Goal: Check status: Check status

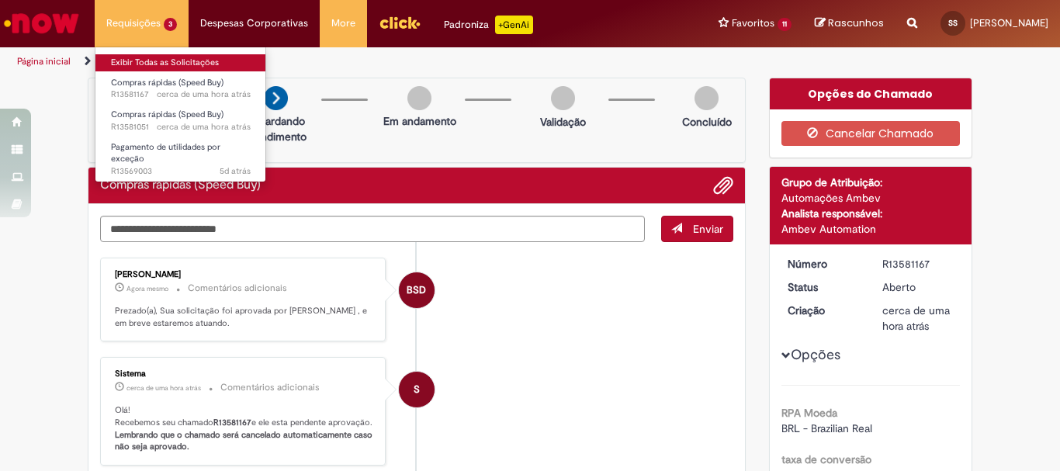
click at [134, 63] on link "Exibir Todas as Solicitações" at bounding box center [180, 62] width 171 height 17
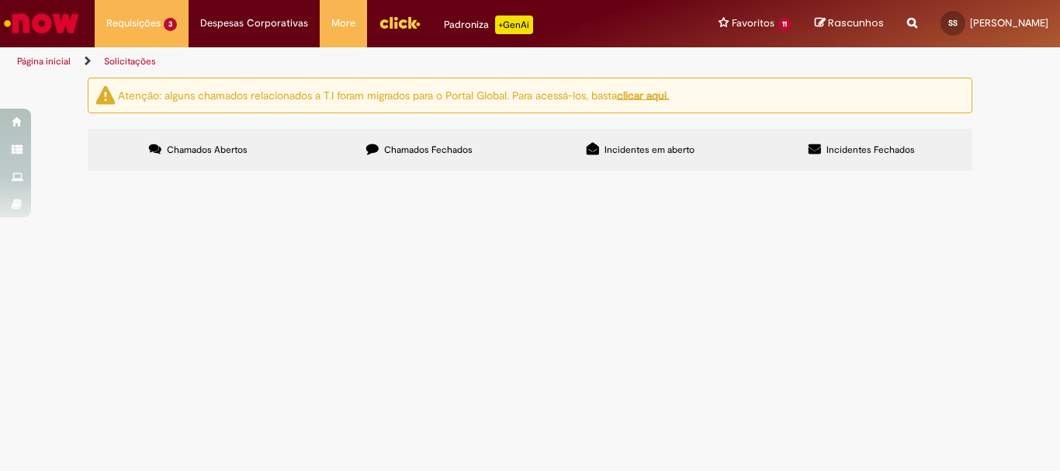
click at [0, 0] on span "Bom dia! Solicito aprovação do orçamento em anexo." at bounding box center [0, 0] width 0 height 0
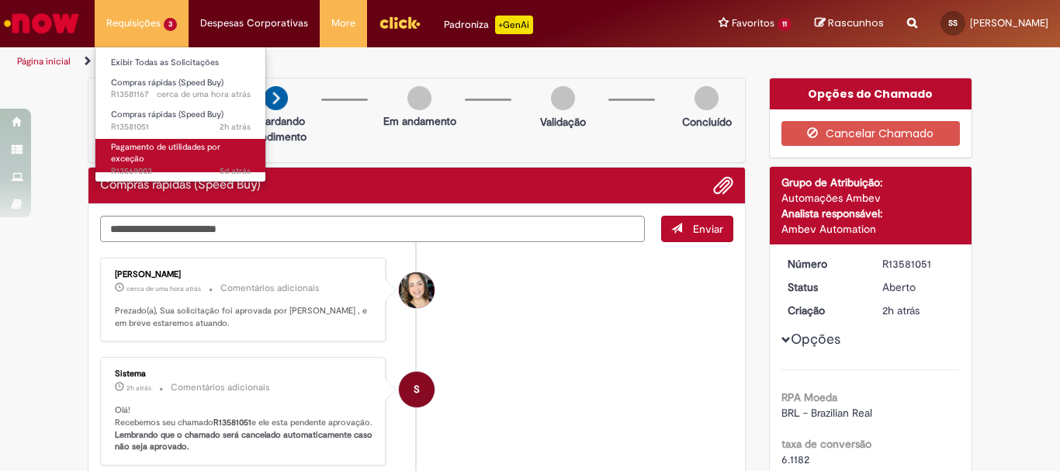
click at [169, 152] on span "Pagamento de utilidades por exceção" at bounding box center [165, 153] width 109 height 24
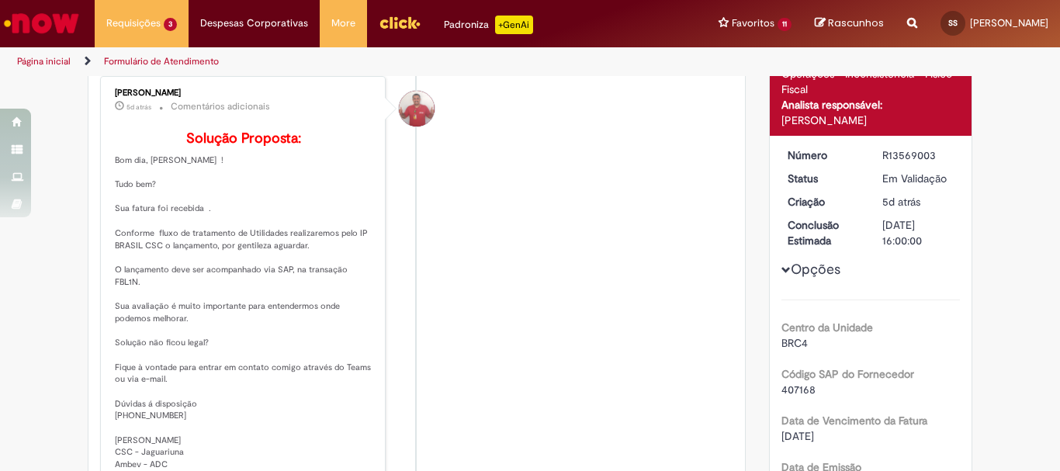
scroll to position [400, 0]
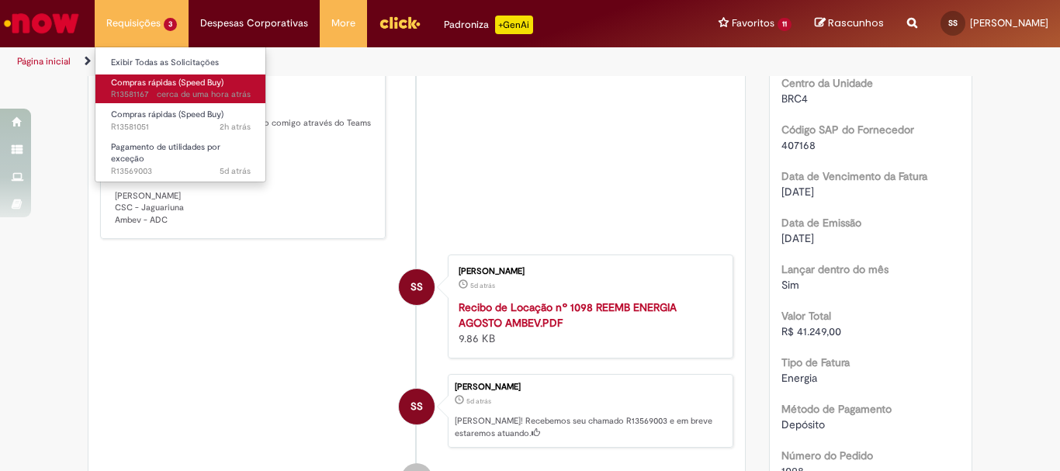
click at [148, 84] on span "Compras rápidas (Speed Buy)" at bounding box center [167, 83] width 113 height 12
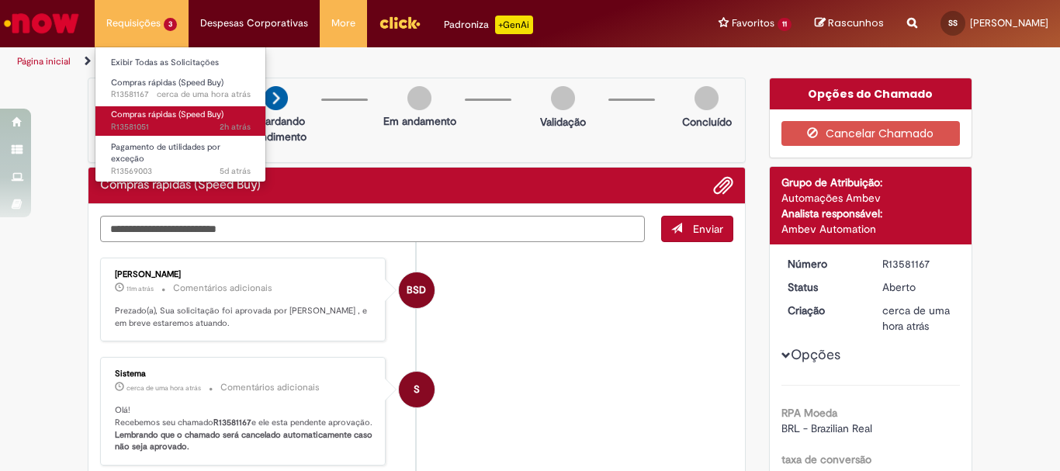
click at [164, 114] on span "Compras rápidas (Speed Buy)" at bounding box center [167, 115] width 113 height 12
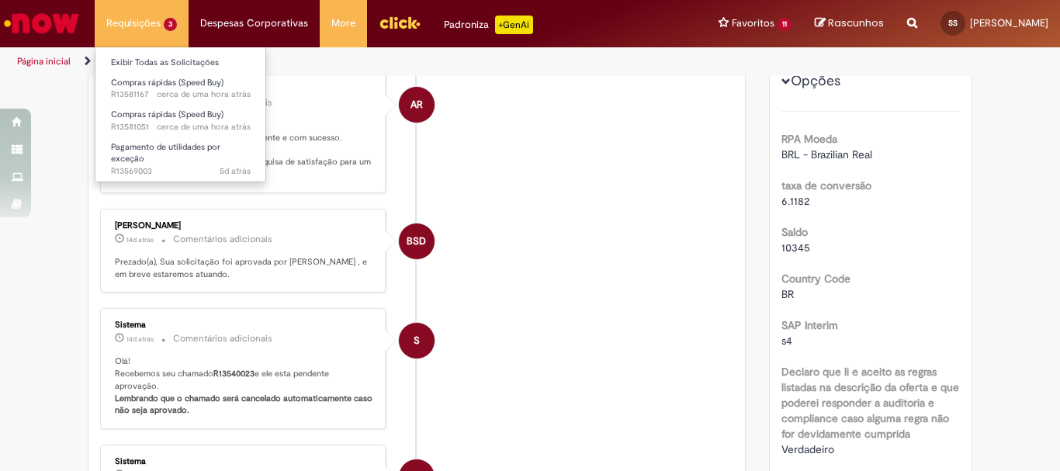
scroll to position [26, 0]
